Goal: Information Seeking & Learning: Learn about a topic

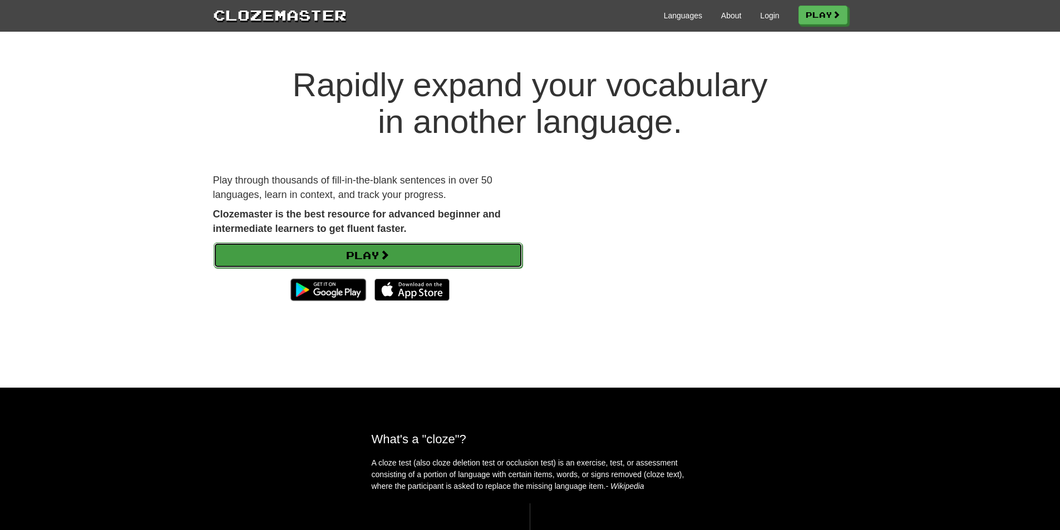
click at [413, 250] on link "Play" at bounding box center [368, 256] width 309 height 26
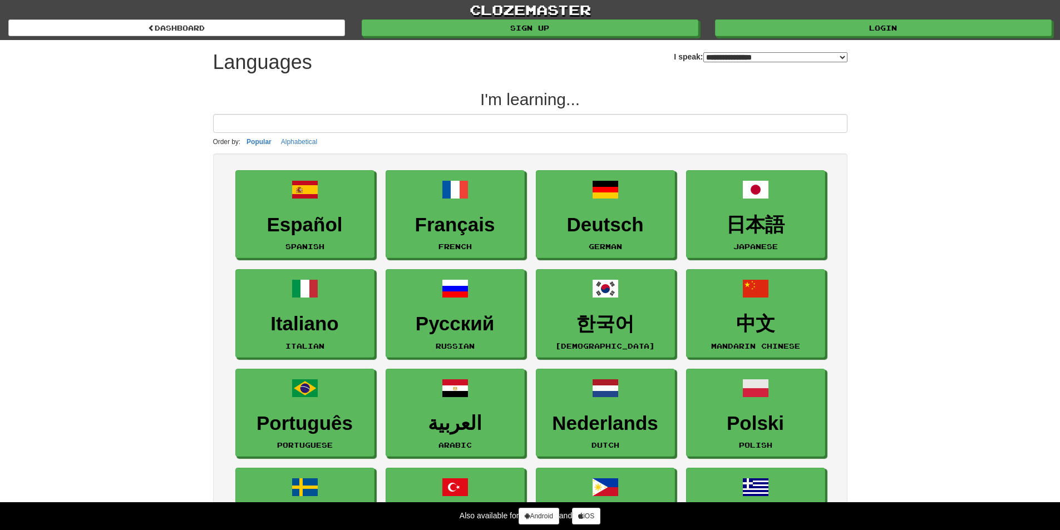
select select "*******"
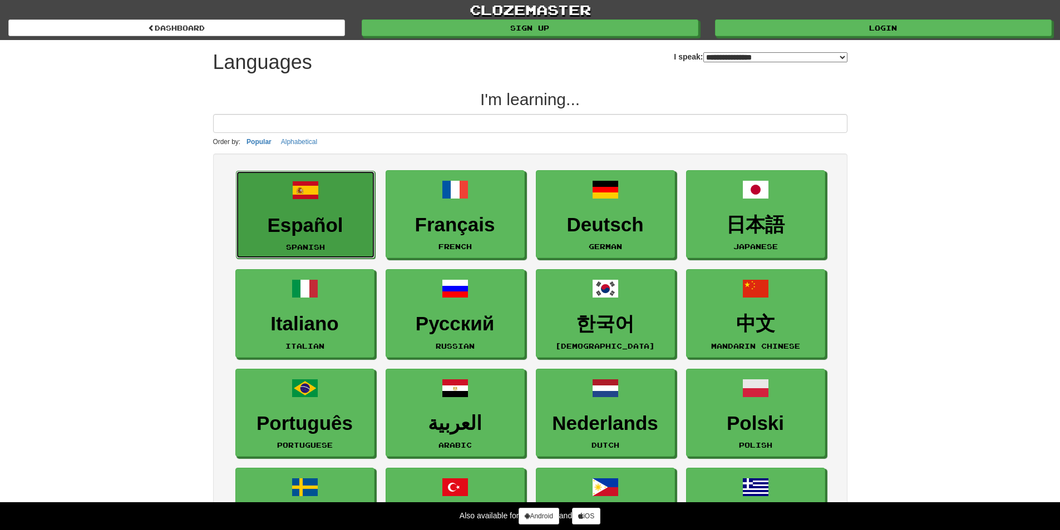
click at [303, 237] on link "Español Spanish" at bounding box center [305, 215] width 139 height 88
